Goal: Task Accomplishment & Management: Manage account settings

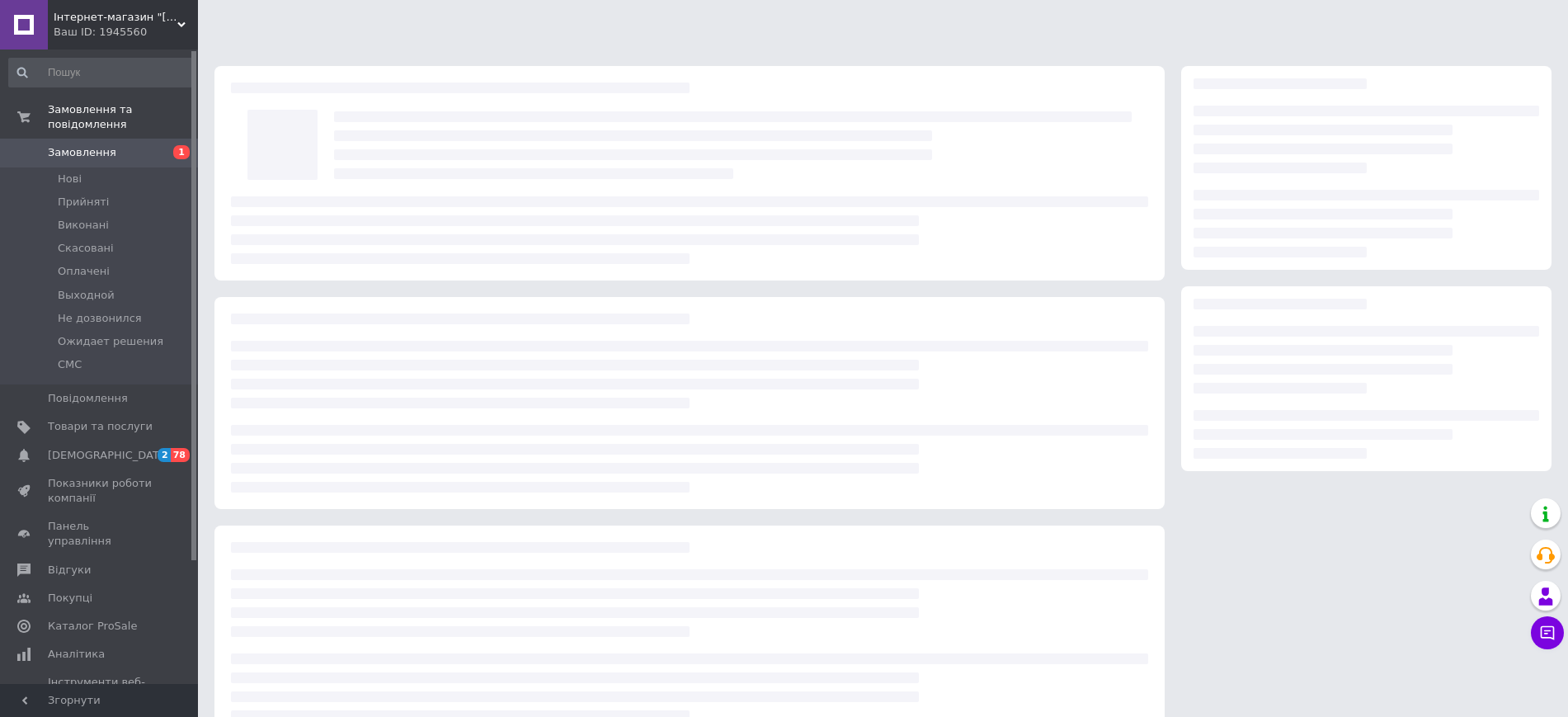
scroll to position [37, 0]
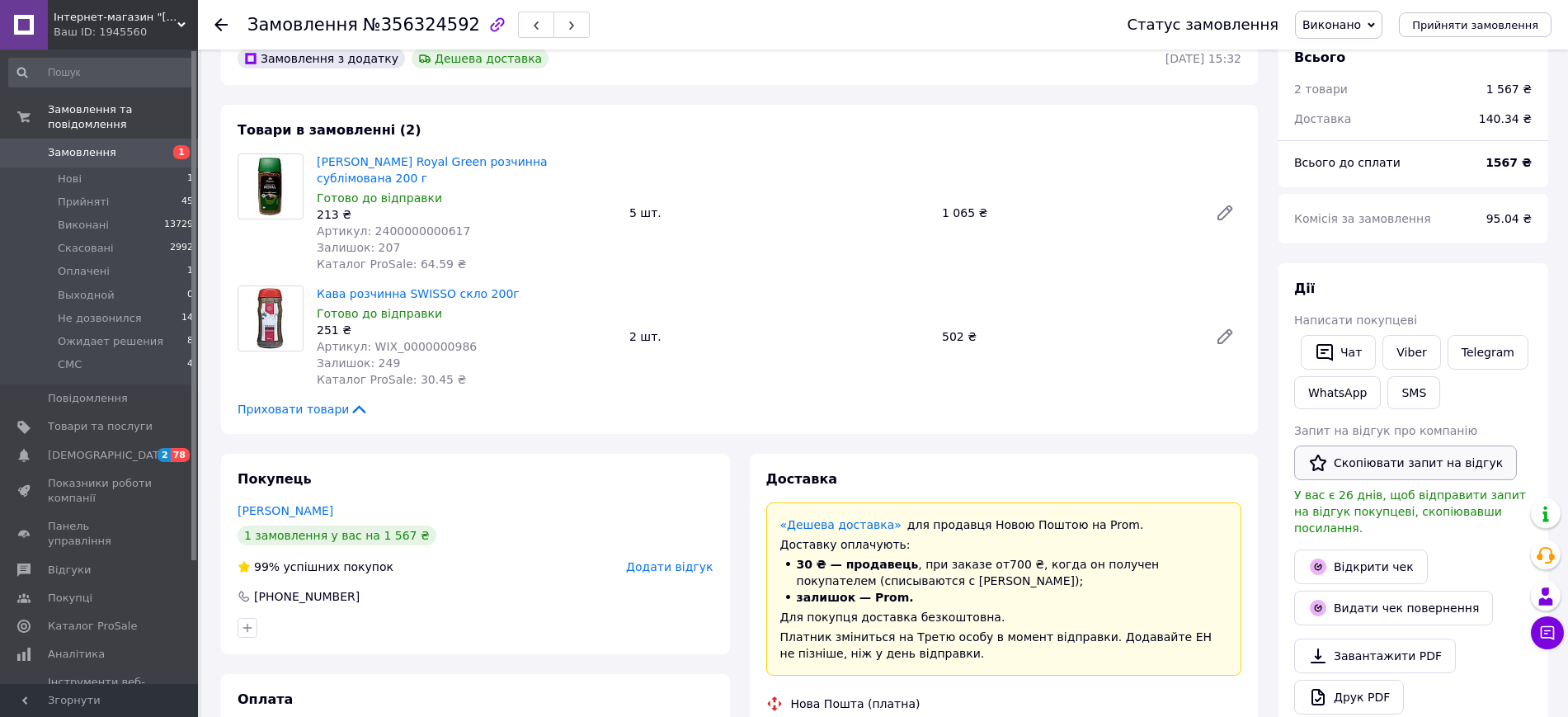
click at [1409, 467] on button "Скопіювати запит на відгук" at bounding box center [1405, 462] width 222 height 35
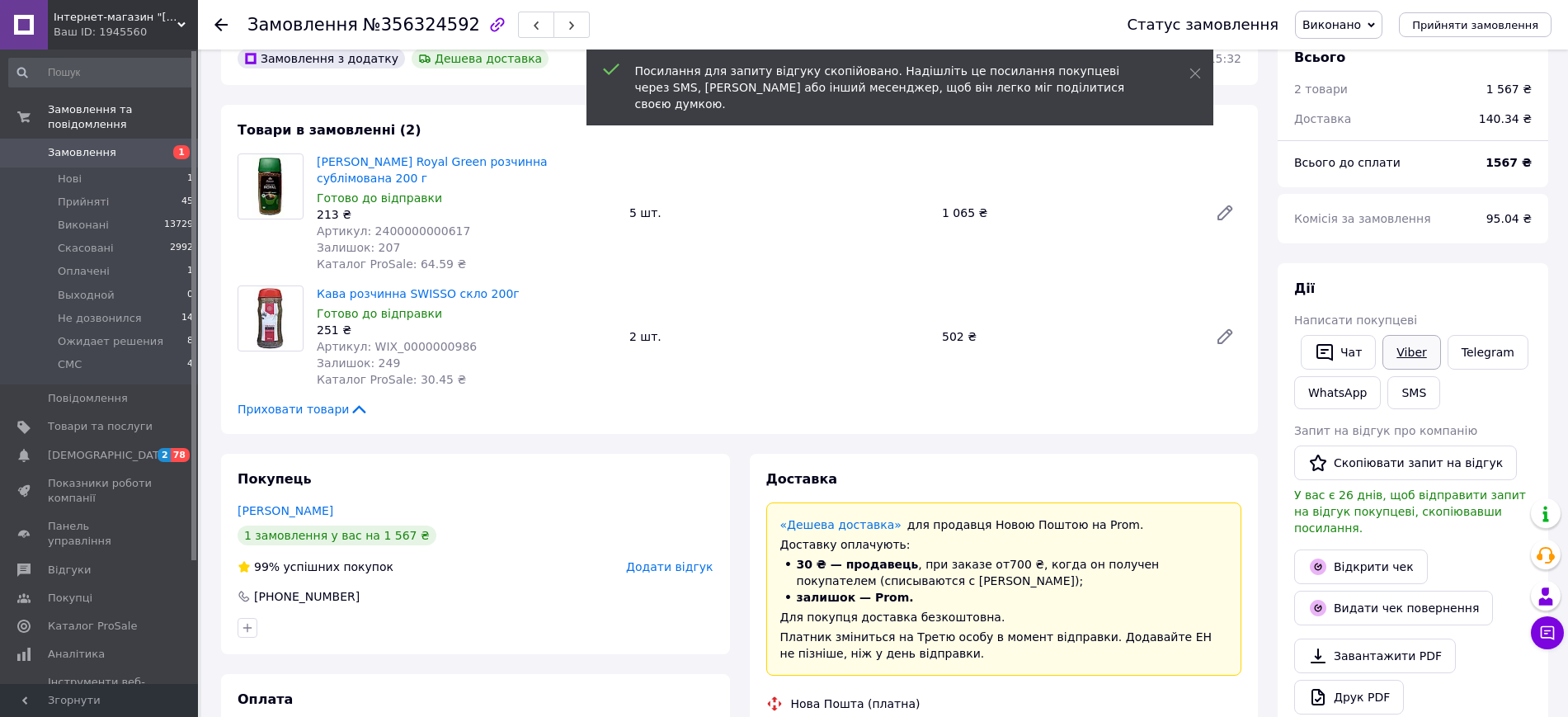
click at [1417, 345] on link "Viber" at bounding box center [1411, 352] width 58 height 35
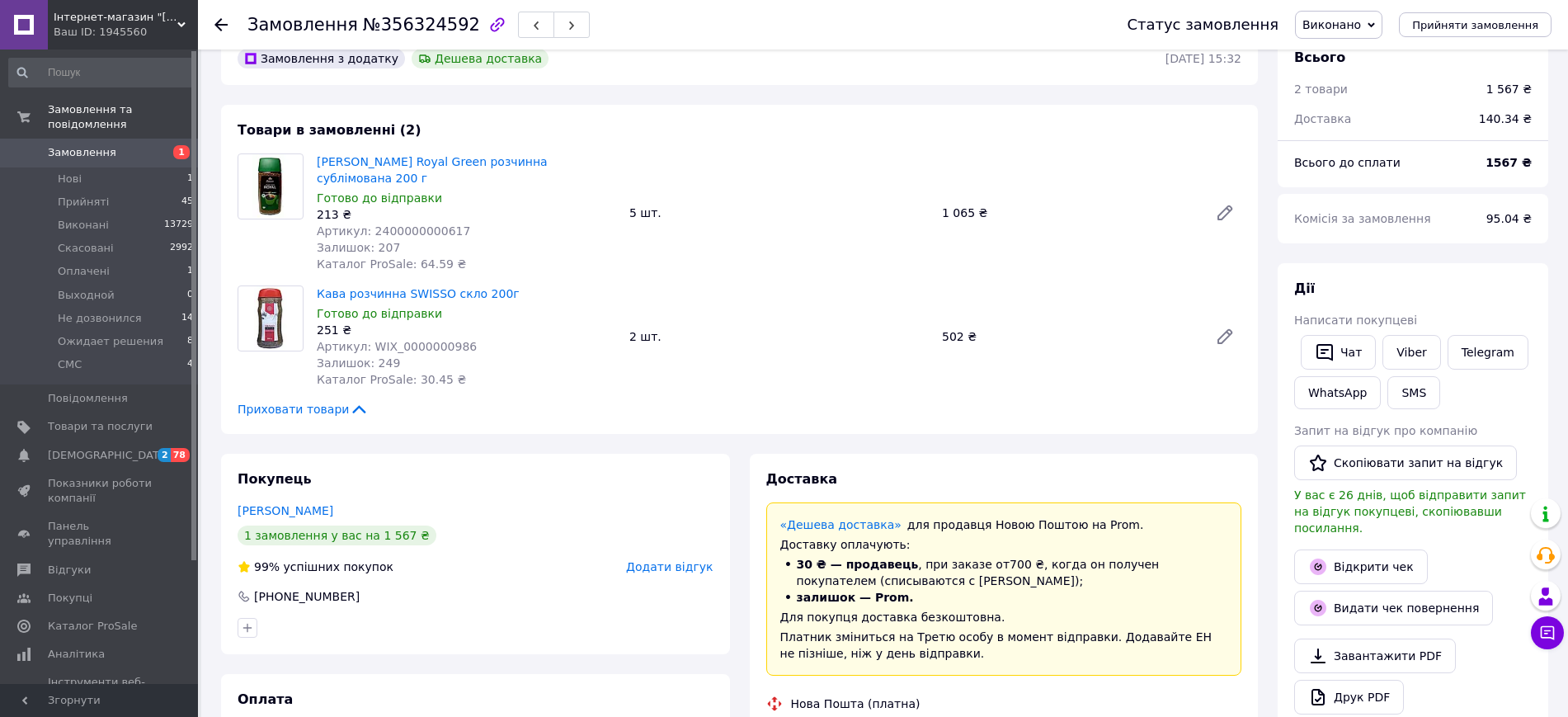
click at [1543, 290] on div "[PERSON_NAME] покупцеві   Чат Viber Telegram WhatsApp SMS Запит на відгук про к…" at bounding box center [1413, 518] width 270 height 509
click at [111, 448] on span "[DEMOGRAPHIC_DATA]" at bounding box center [100, 455] width 105 height 15
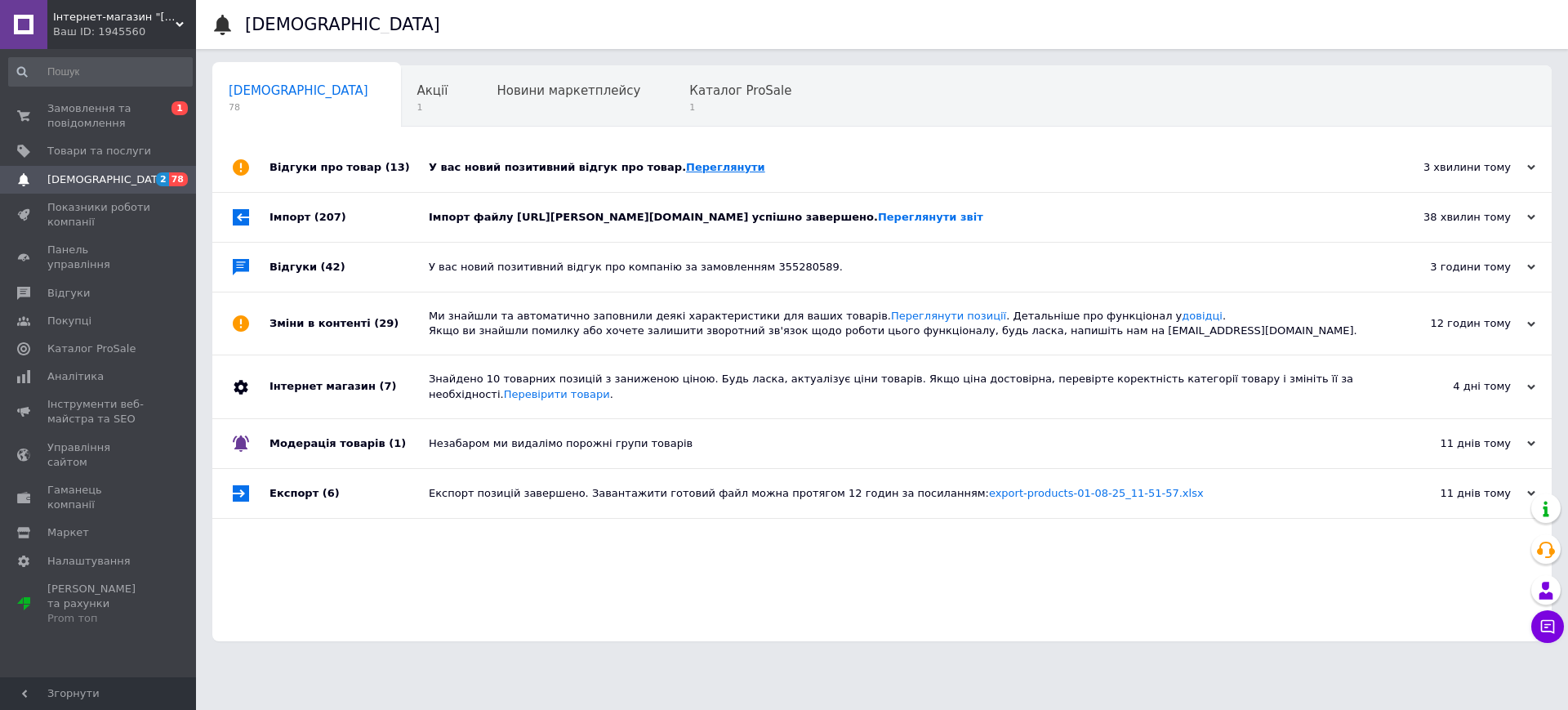
click at [693, 164] on link "Переглянути" at bounding box center [725, 167] width 79 height 12
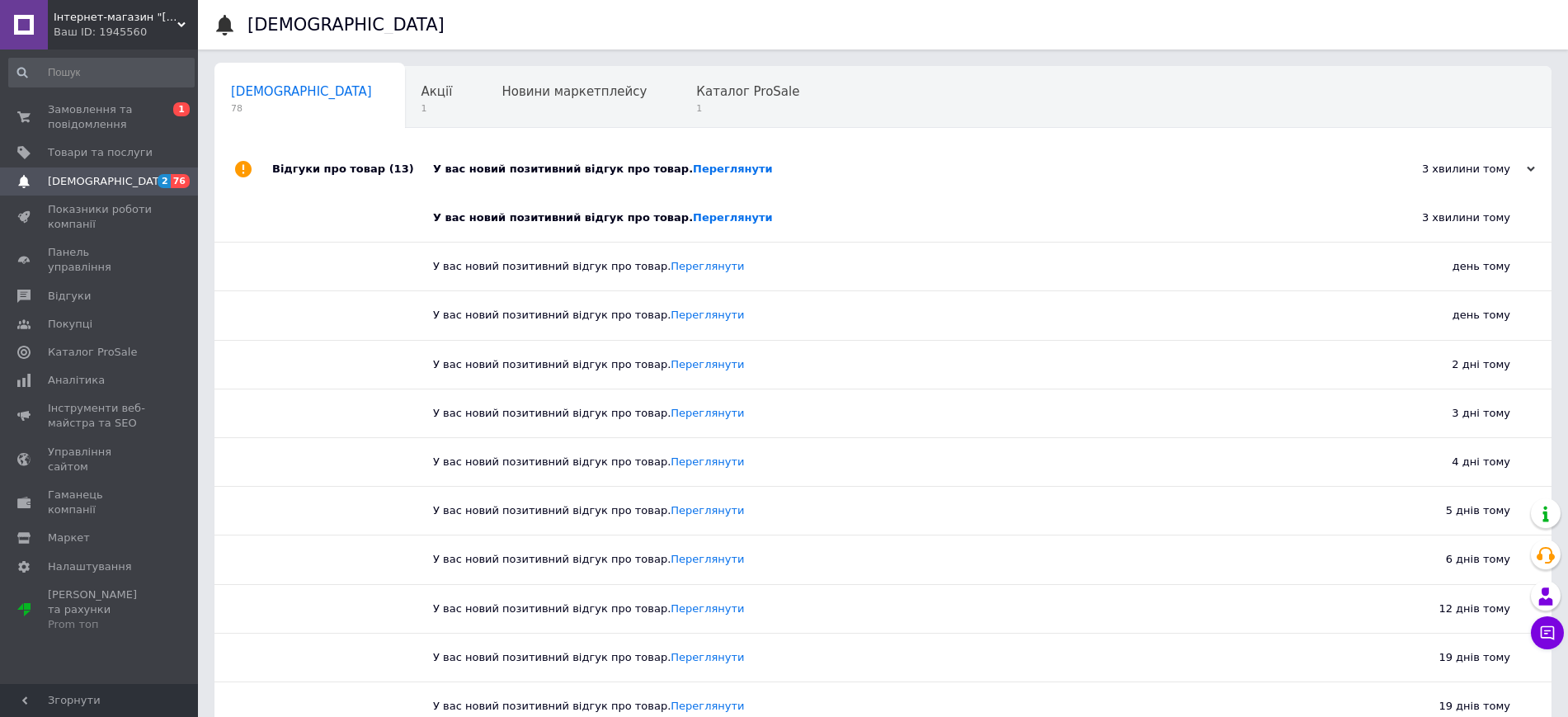
click at [694, 228] on div "У вас новий позитивний відгук про товар. [GEOGRAPHIC_DATA]" at bounding box center [889, 218] width 912 height 48
click at [693, 212] on link "Переглянути" at bounding box center [733, 217] width 80 height 12
click at [113, 289] on span "Відгуки" at bounding box center [100, 296] width 105 height 15
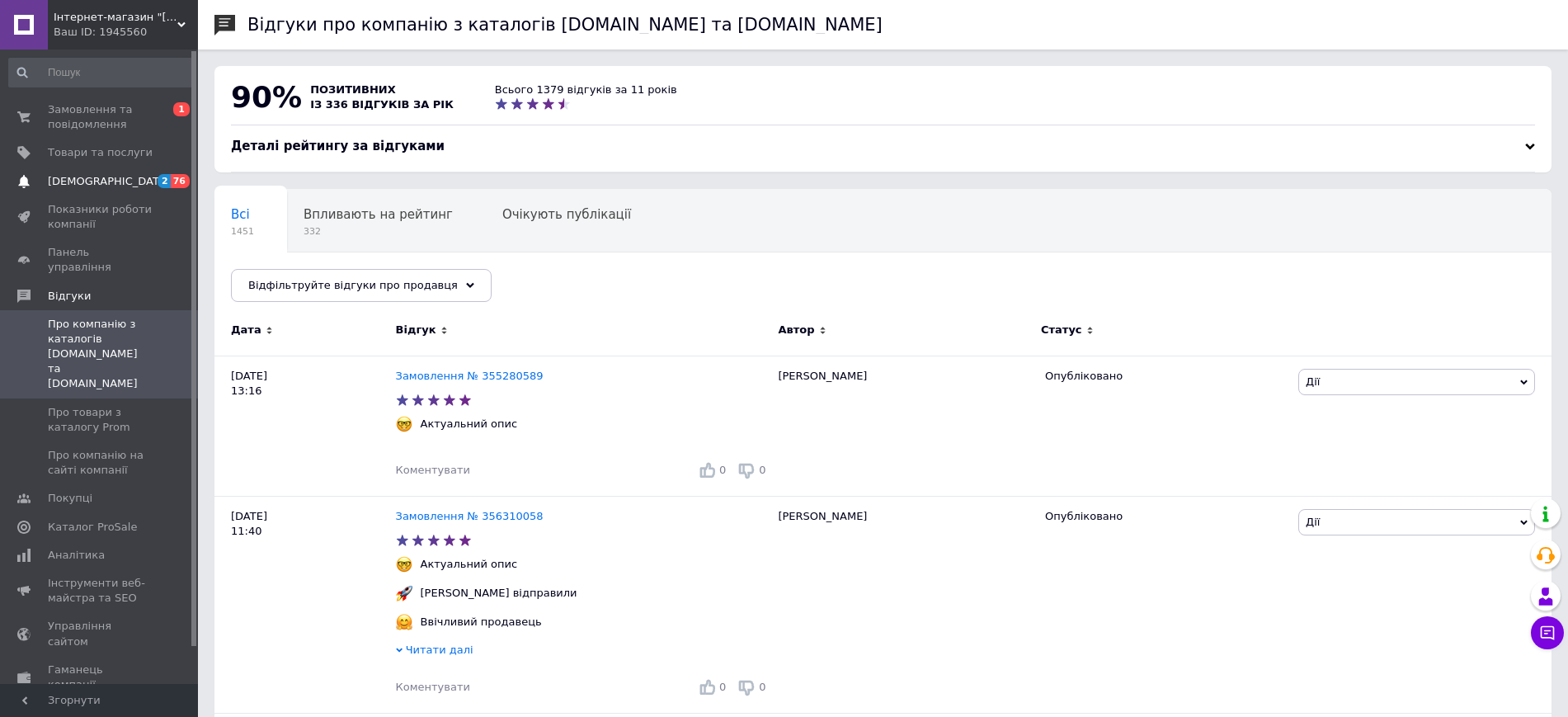
click at [71, 170] on link "Сповіщення 2 76" at bounding box center [101, 181] width 203 height 28
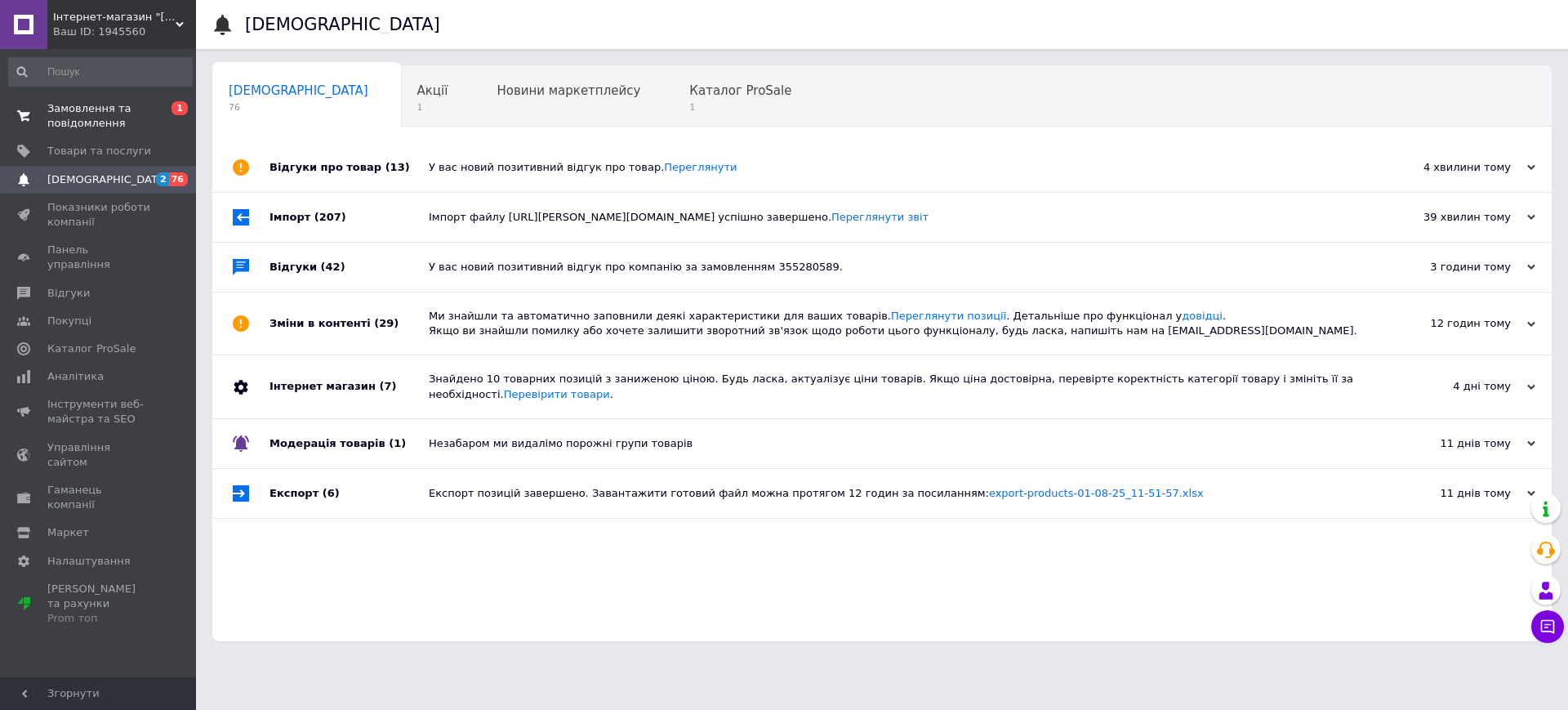
click at [153, 116] on span "0 1" at bounding box center [173, 116] width 45 height 29
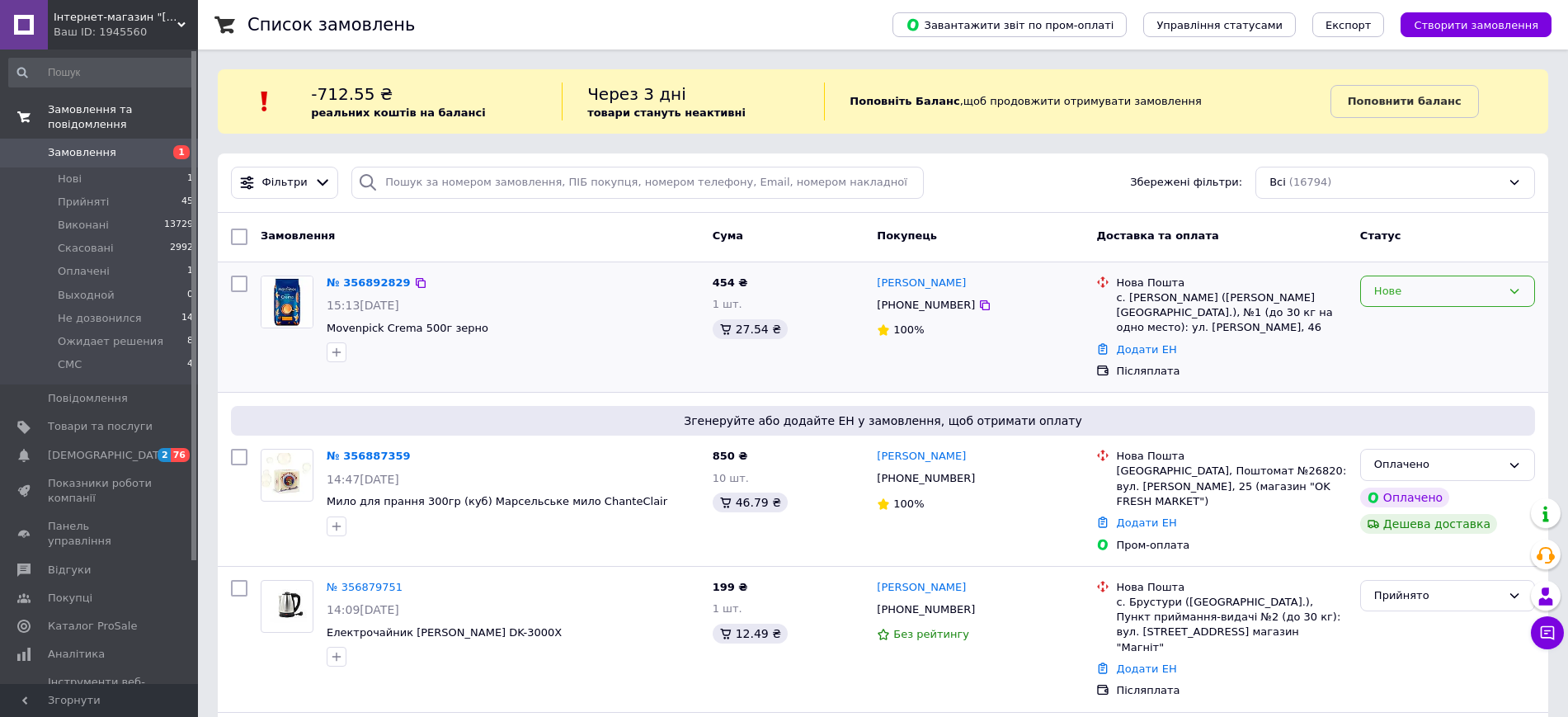
click at [1457, 286] on div "Нове" at bounding box center [1437, 291] width 127 height 17
click at [1462, 325] on li "Прийнято" at bounding box center [1447, 324] width 173 height 30
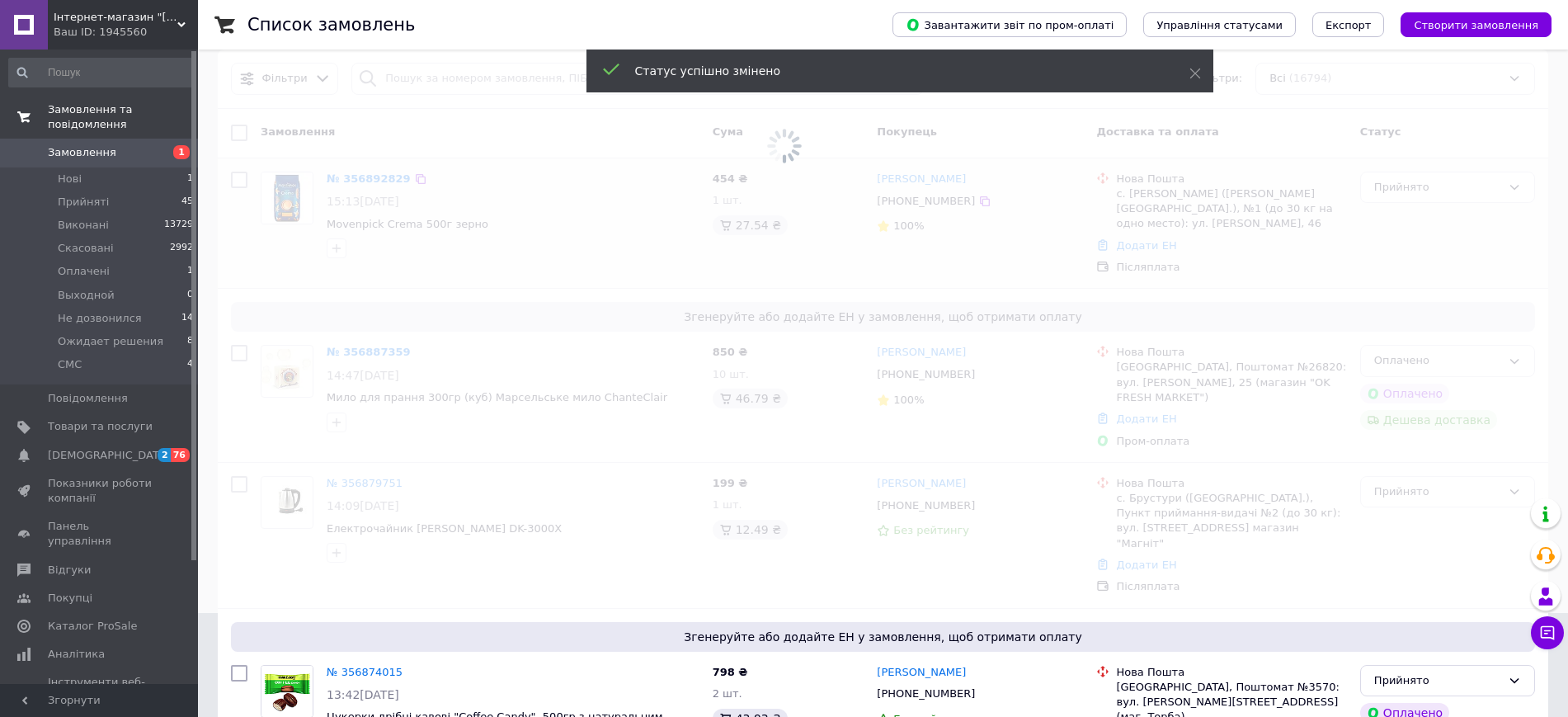
scroll to position [103, 0]
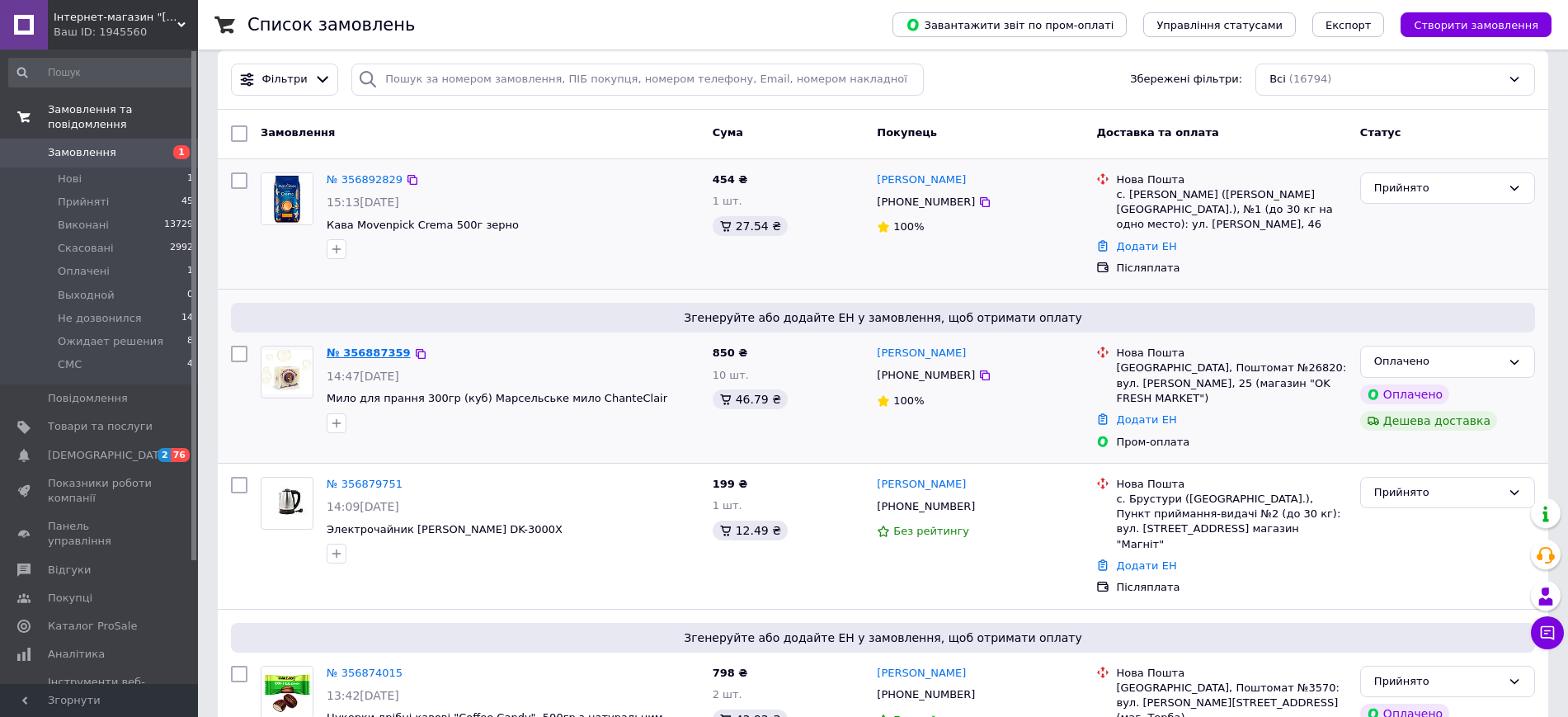
click at [367, 347] on link "№ 356887359" at bounding box center [369, 352] width 85 height 12
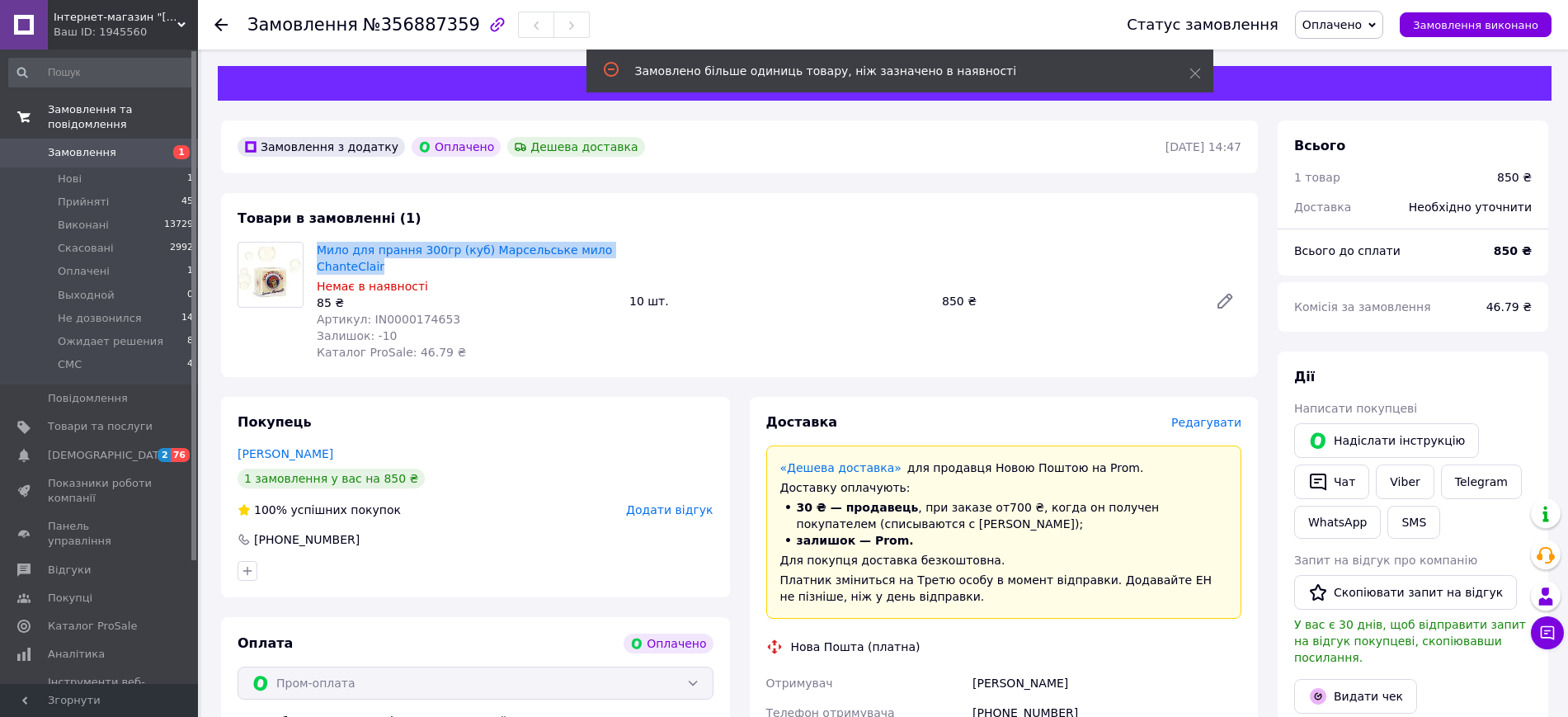
drag, startPoint x: 316, startPoint y: 239, endPoint x: 408, endPoint y: 268, distance: 96.5
click at [408, 268] on div "Мило для прання 300гр (куб) Марсельське мило ChanteClair Немає в наявності 85 ₴…" at bounding box center [466, 301] width 312 height 125
copy link "Мило для прання 300гр (куб) Марсельське мило ChanteClair"
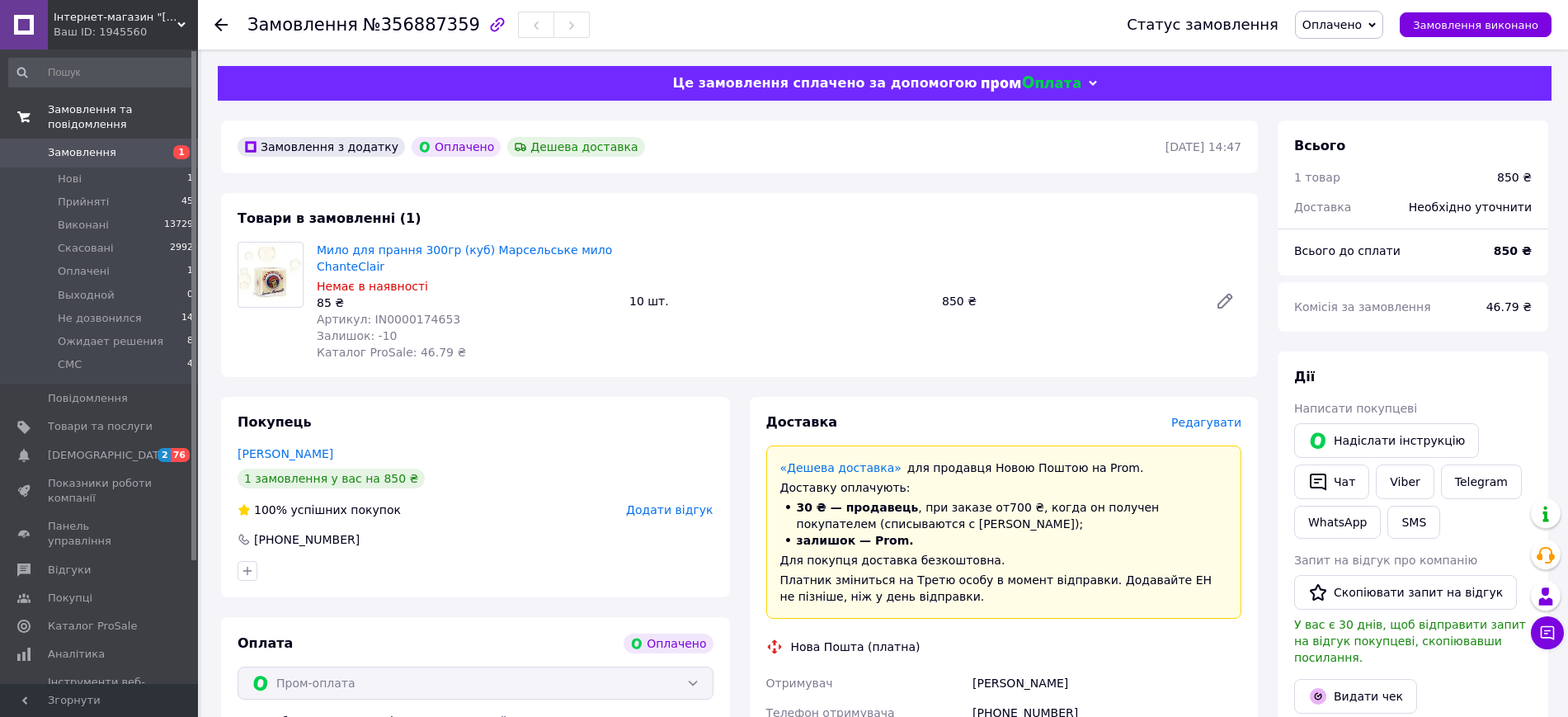
drag, startPoint x: 1539, startPoint y: 370, endPoint x: 851, endPoint y: 374, distance: 688.0
click at [1537, 370] on div "[PERSON_NAME] покупцеві   [PERSON_NAME] інструкцію   Чат Viber Telegram WhatsAp…" at bounding box center [1413, 612] width 270 height 522
click at [124, 448] on span "[DEMOGRAPHIC_DATA]" at bounding box center [100, 455] width 105 height 15
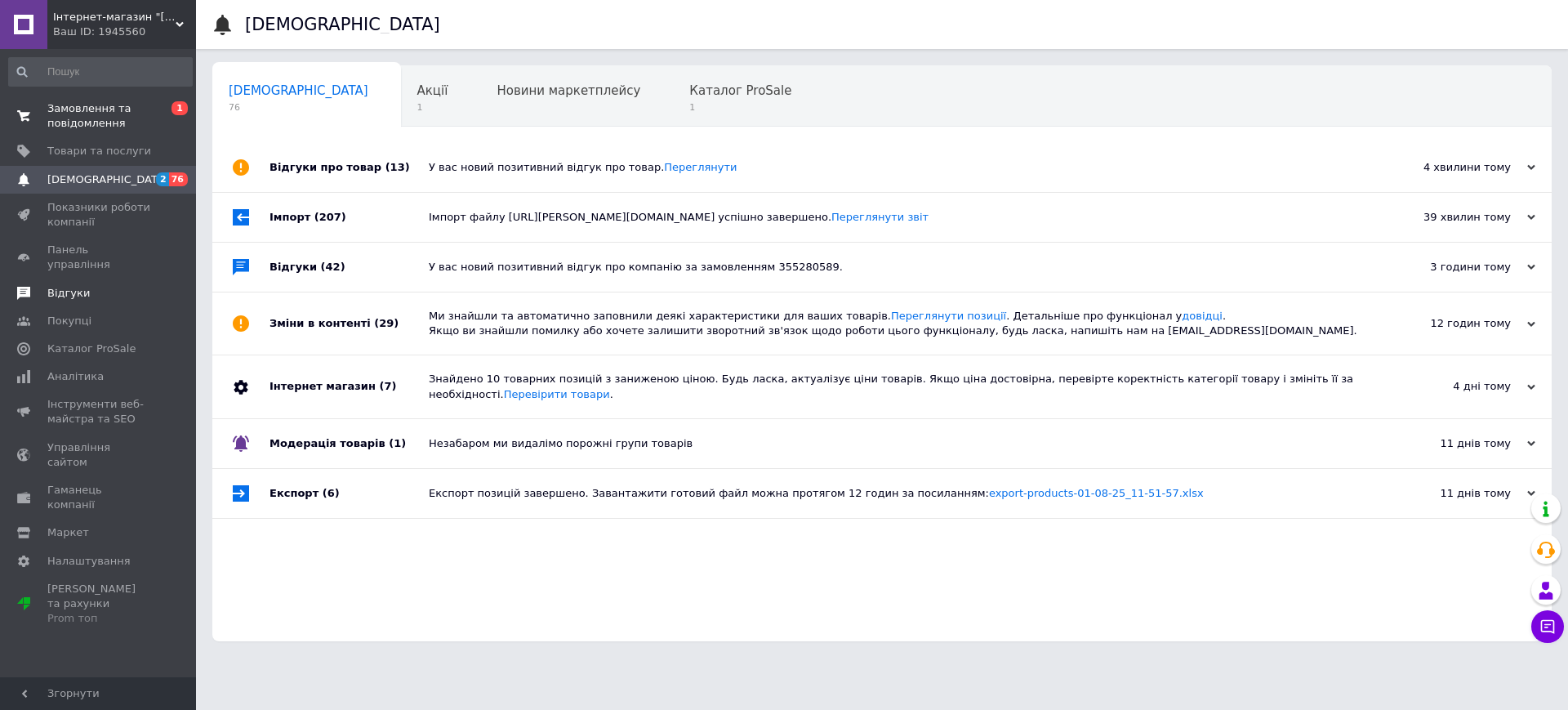
click at [96, 286] on span "Відгуки" at bounding box center [99, 293] width 104 height 15
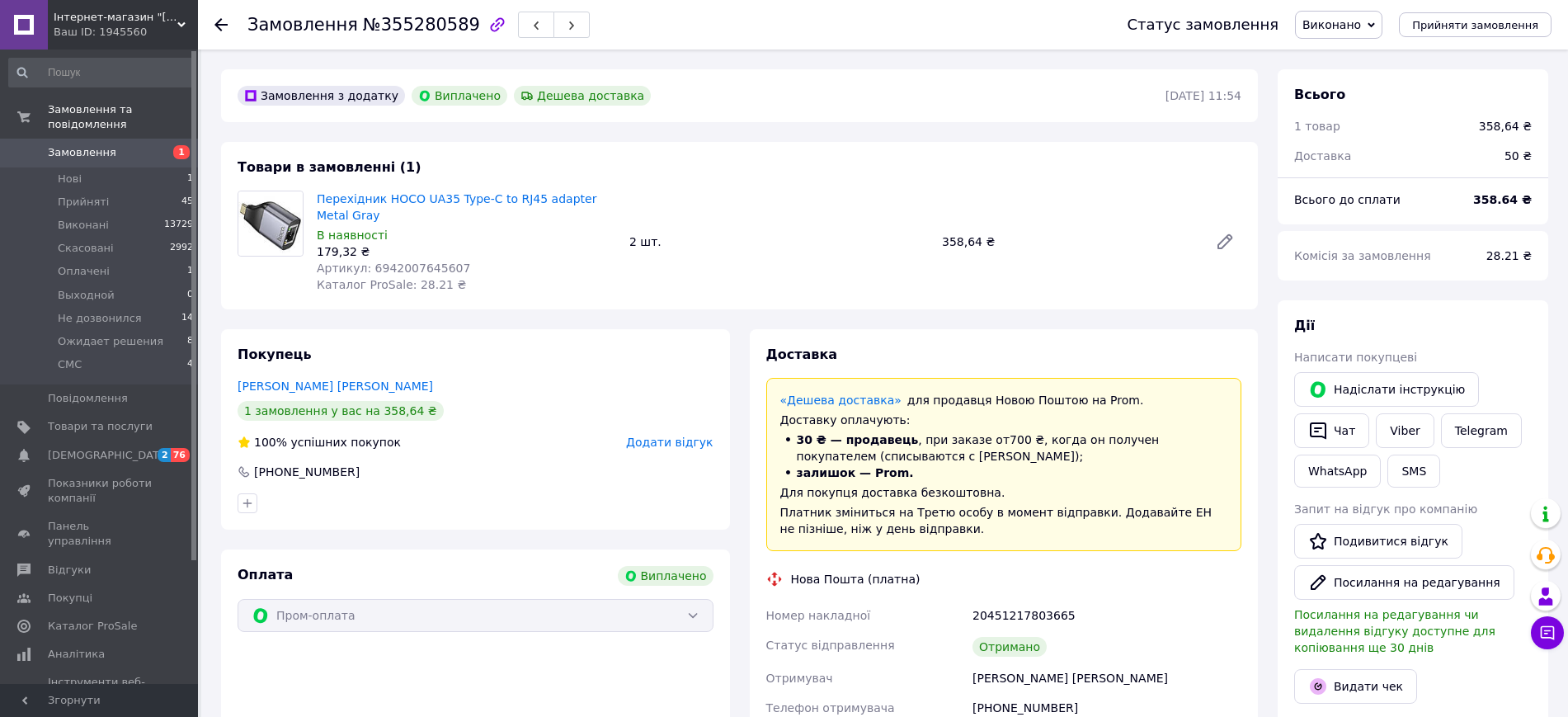
scroll to position [13, 0]
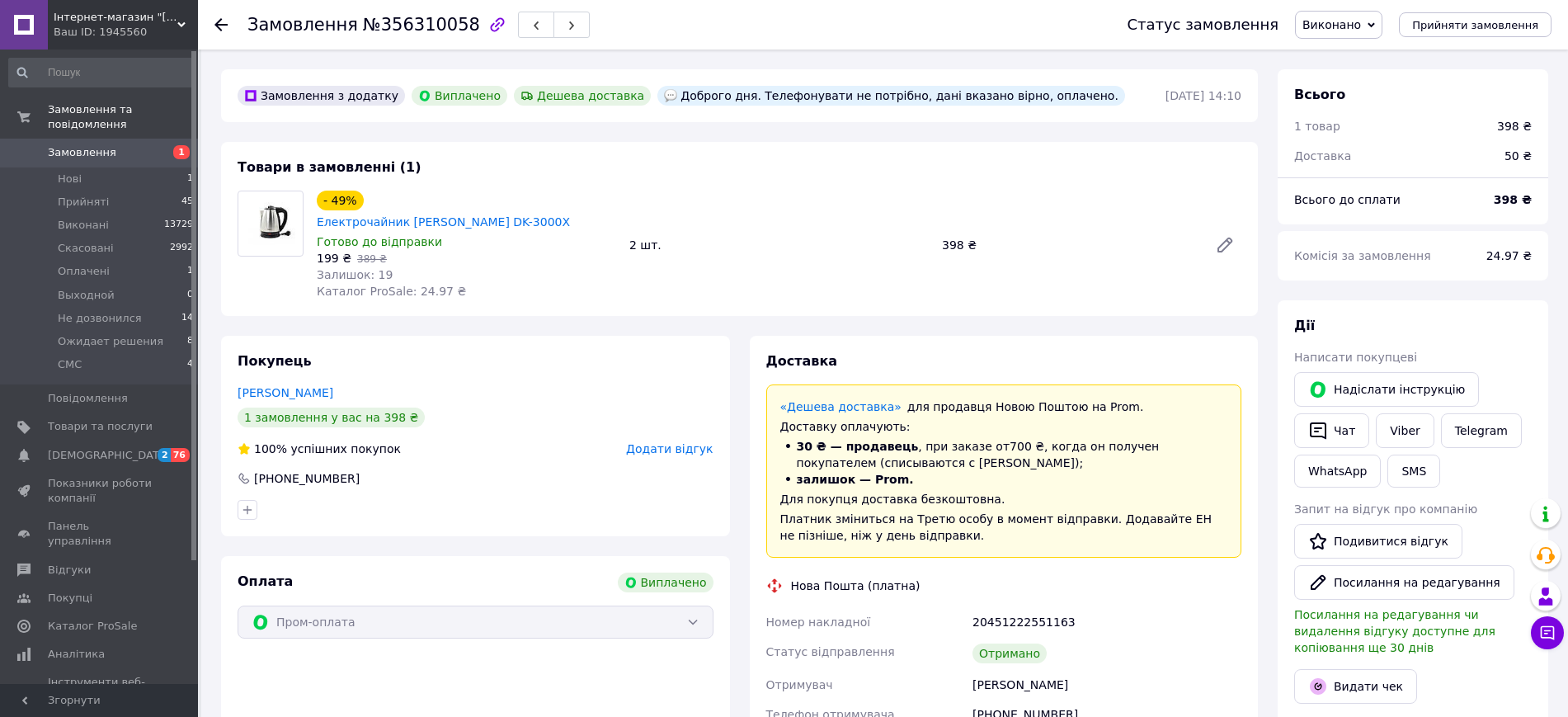
scroll to position [172, 0]
